Goal: Transaction & Acquisition: Purchase product/service

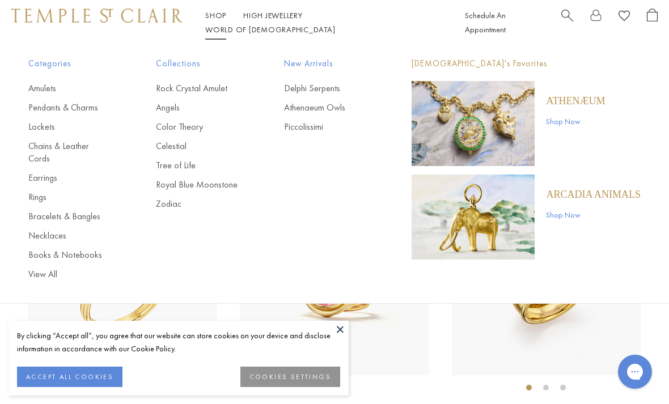
click at [89, 107] on link "Pendants & Charms" at bounding box center [69, 108] width 82 height 12
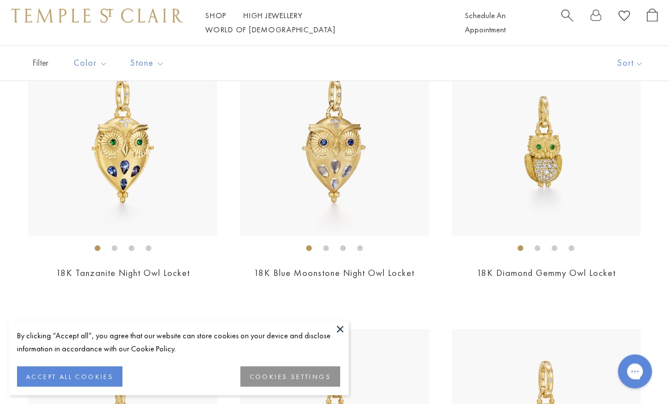
scroll to position [422, 0]
click at [346, 168] on img at bounding box center [334, 141] width 189 height 189
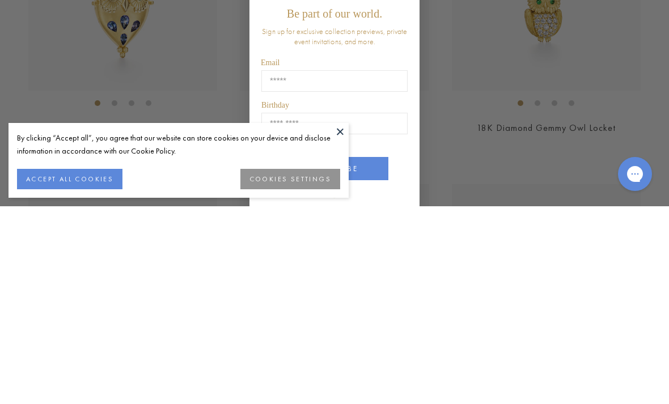
click at [342, 321] on button at bounding box center [340, 329] width 17 height 17
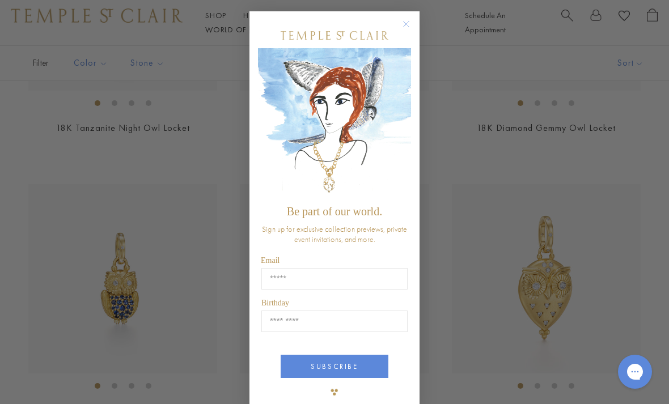
click at [411, 25] on circle "Close dialog" at bounding box center [407, 25] width 14 height 14
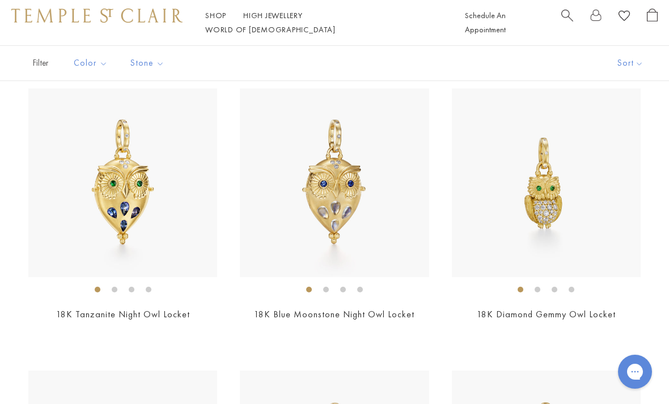
scroll to position [379, 0]
click at [357, 214] on img at bounding box center [334, 184] width 189 height 189
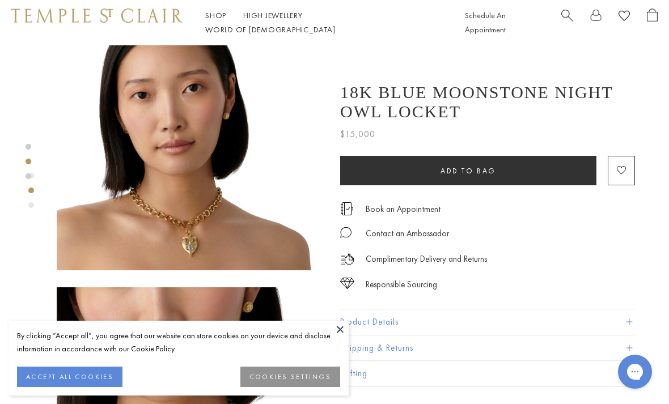
scroll to position [324, 0]
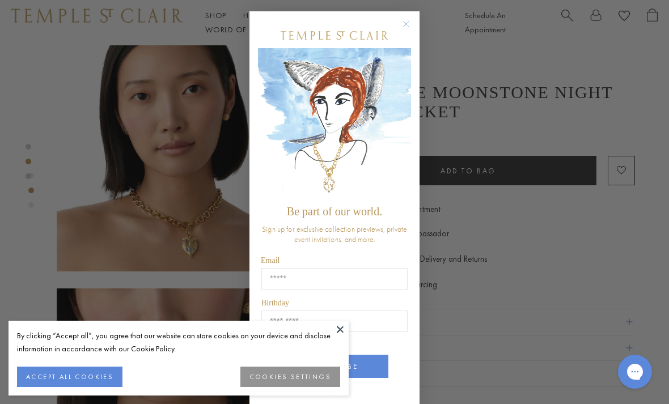
click at [407, 27] on icon "Close dialog" at bounding box center [407, 25] width 6 height 6
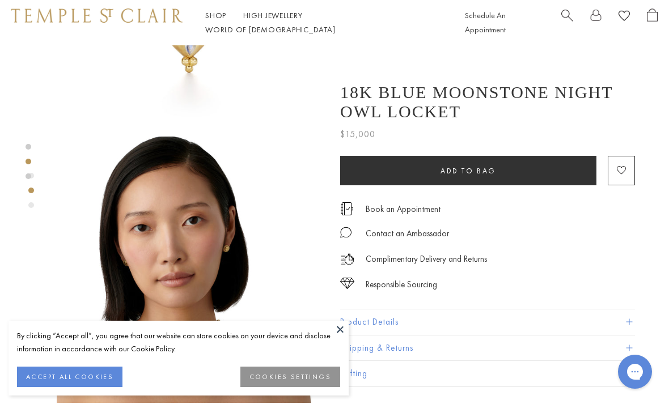
scroll to position [0, 0]
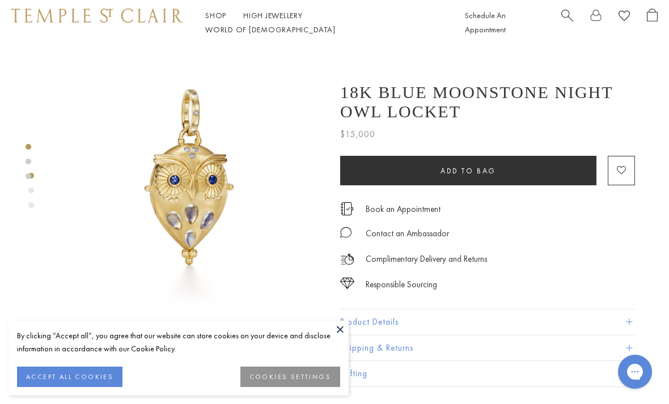
click at [378, 327] on button "Product Details" at bounding box center [487, 323] width 295 height 26
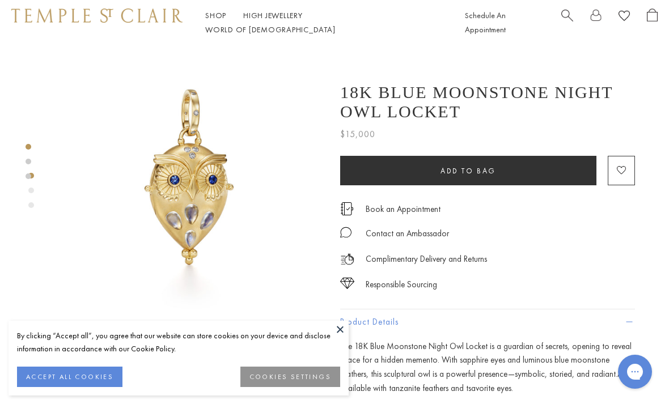
click at [335, 330] on button at bounding box center [340, 329] width 17 height 17
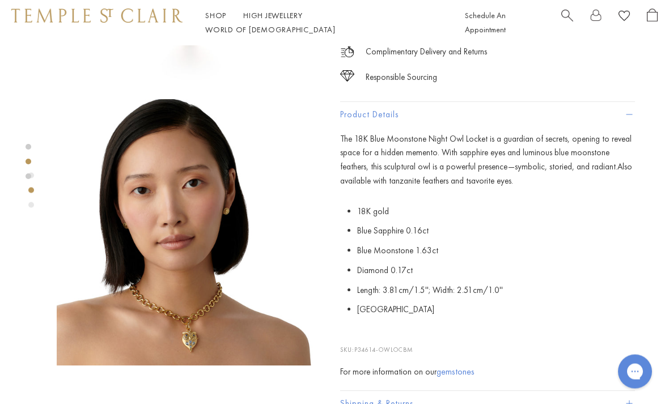
scroll to position [230, 0]
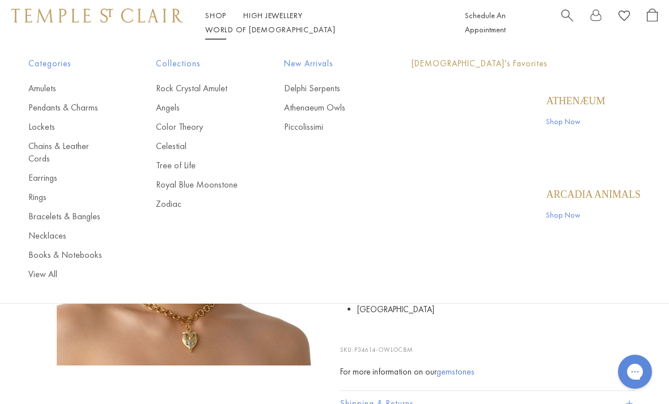
click at [210, 20] on link "Shop Shop" at bounding box center [215, 15] width 21 height 10
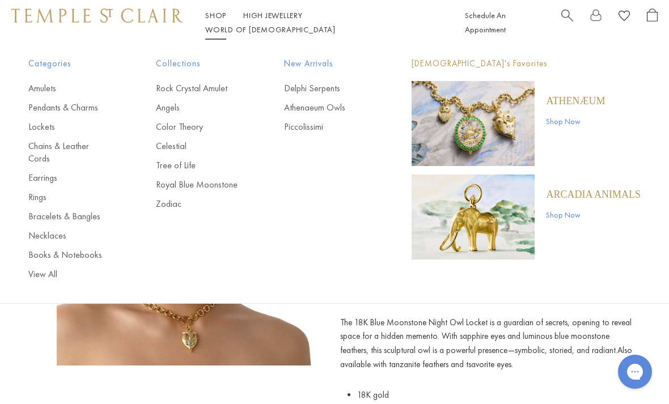
scroll to position [36, 0]
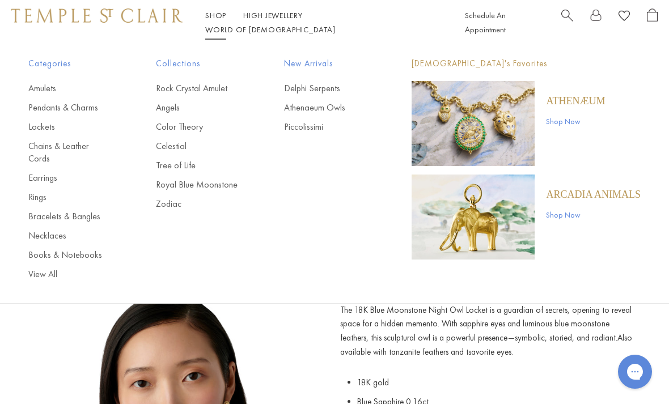
click at [79, 150] on link "Chains & Leather Cords" at bounding box center [69, 152] width 82 height 25
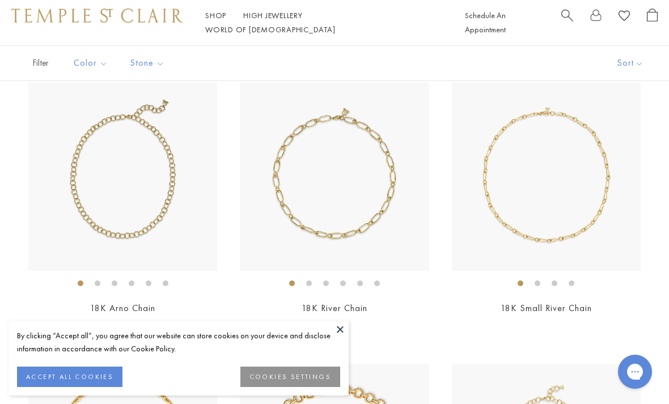
scroll to position [105, 0]
click at [167, 220] on img at bounding box center [122, 176] width 189 height 189
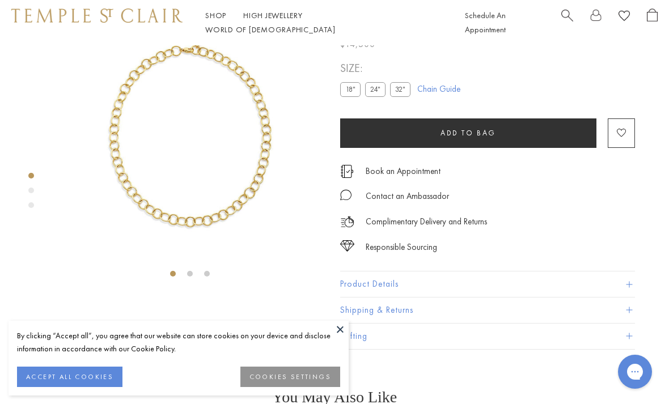
scroll to position [45, 0]
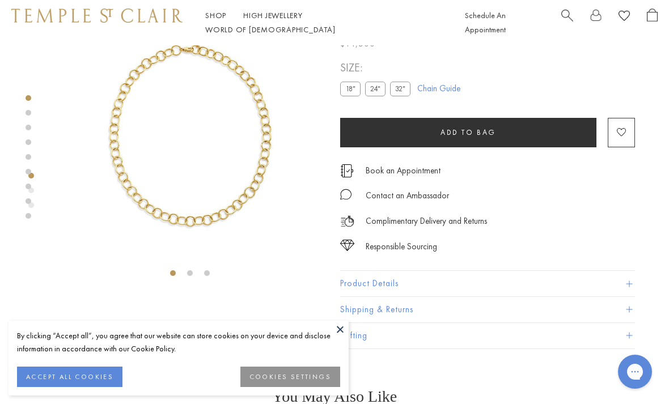
click at [378, 90] on label "24"" at bounding box center [375, 89] width 20 height 14
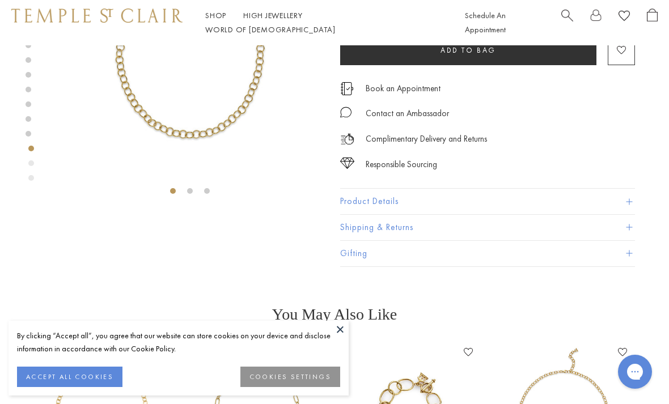
scroll to position [129, 0]
click at [382, 203] on button "Product Details" at bounding box center [487, 201] width 295 height 26
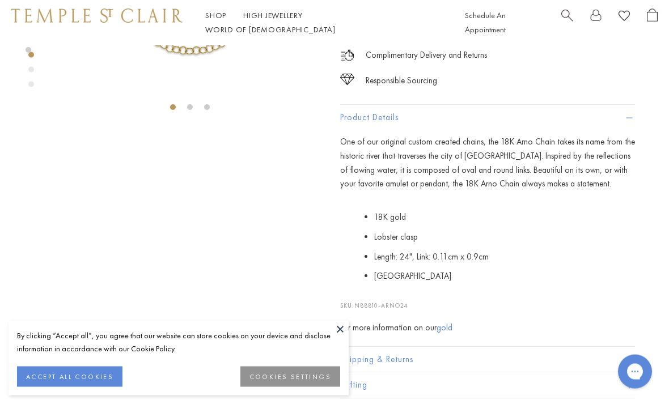
scroll to position [216, 0]
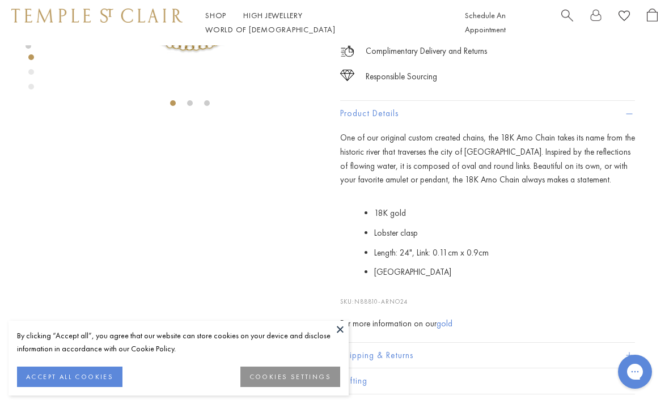
click at [343, 338] on button at bounding box center [340, 329] width 17 height 17
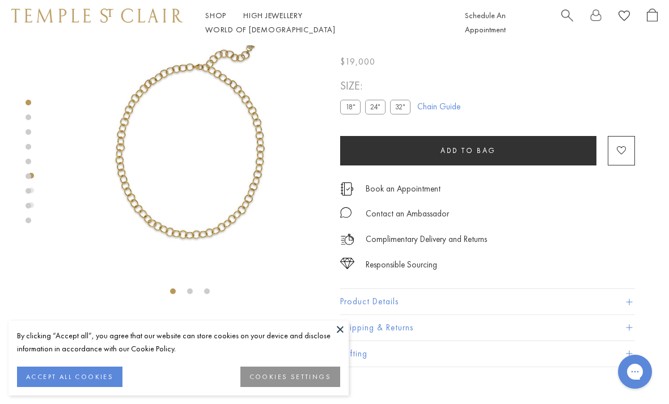
scroll to position [45, 0]
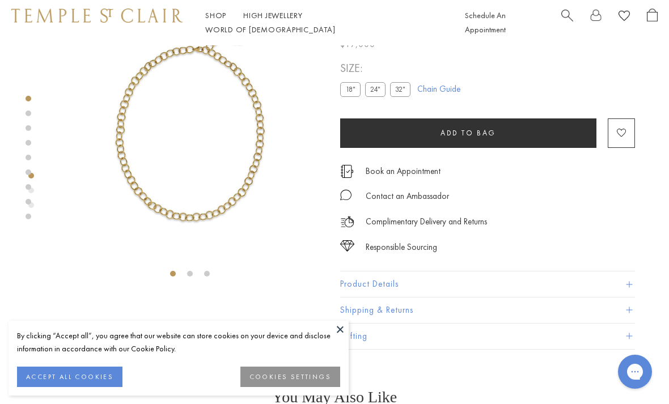
click at [385, 285] on button "Product Details" at bounding box center [487, 285] width 295 height 26
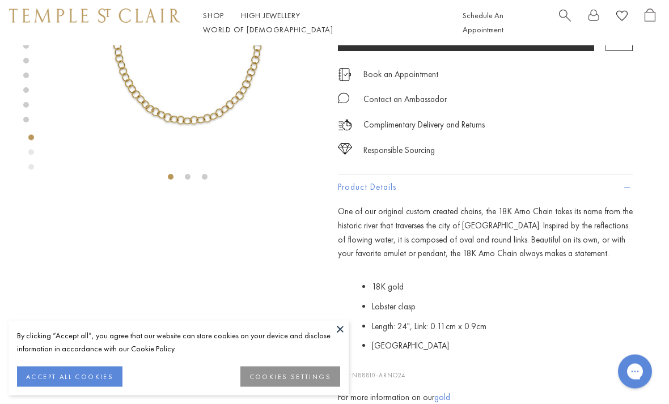
scroll to position [142, 2]
click at [337, 338] on button at bounding box center [340, 329] width 17 height 17
